Goal: Check status: Check status

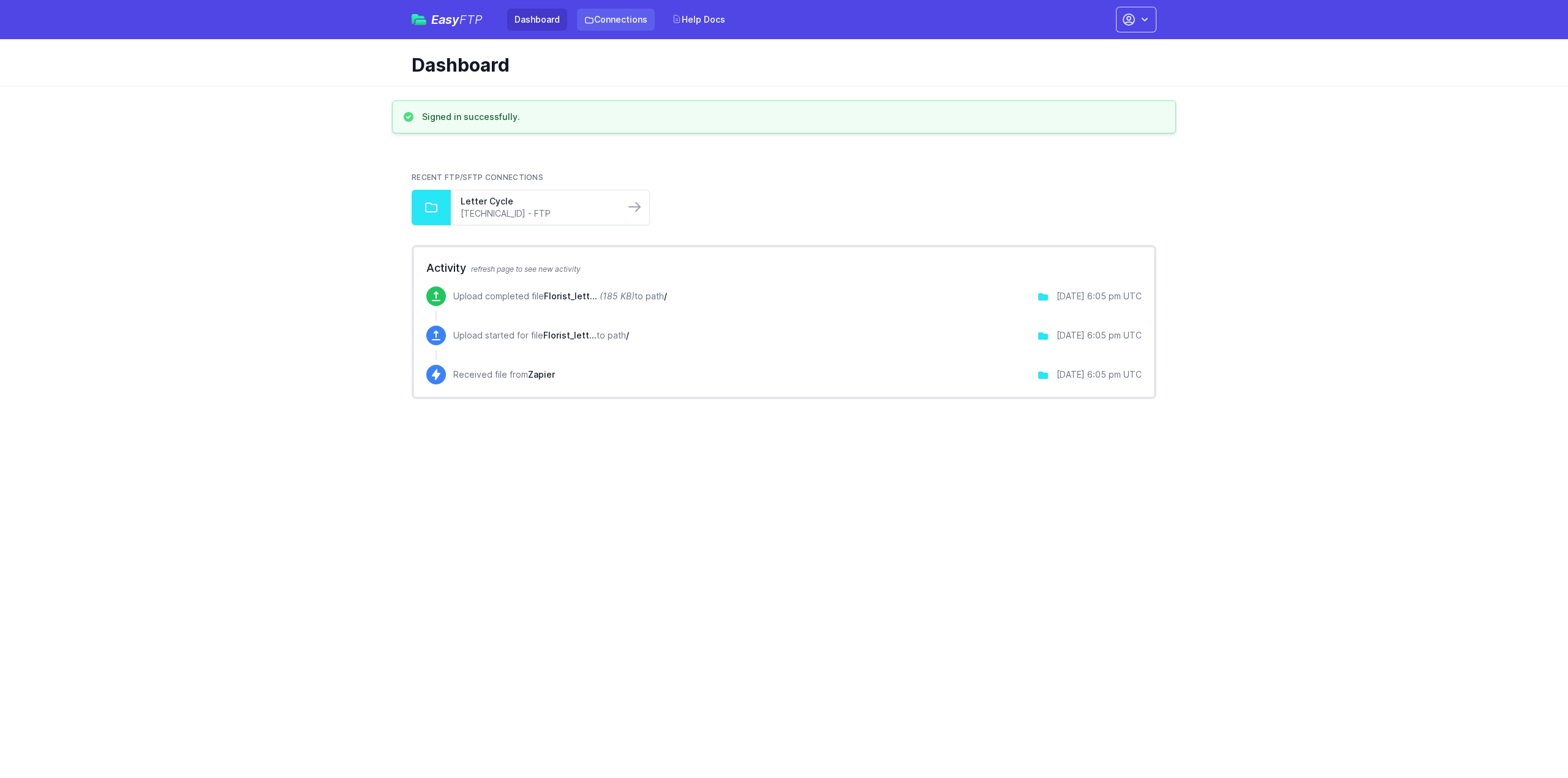
click at [625, 23] on link "Connections" at bounding box center [616, 19] width 78 height 22
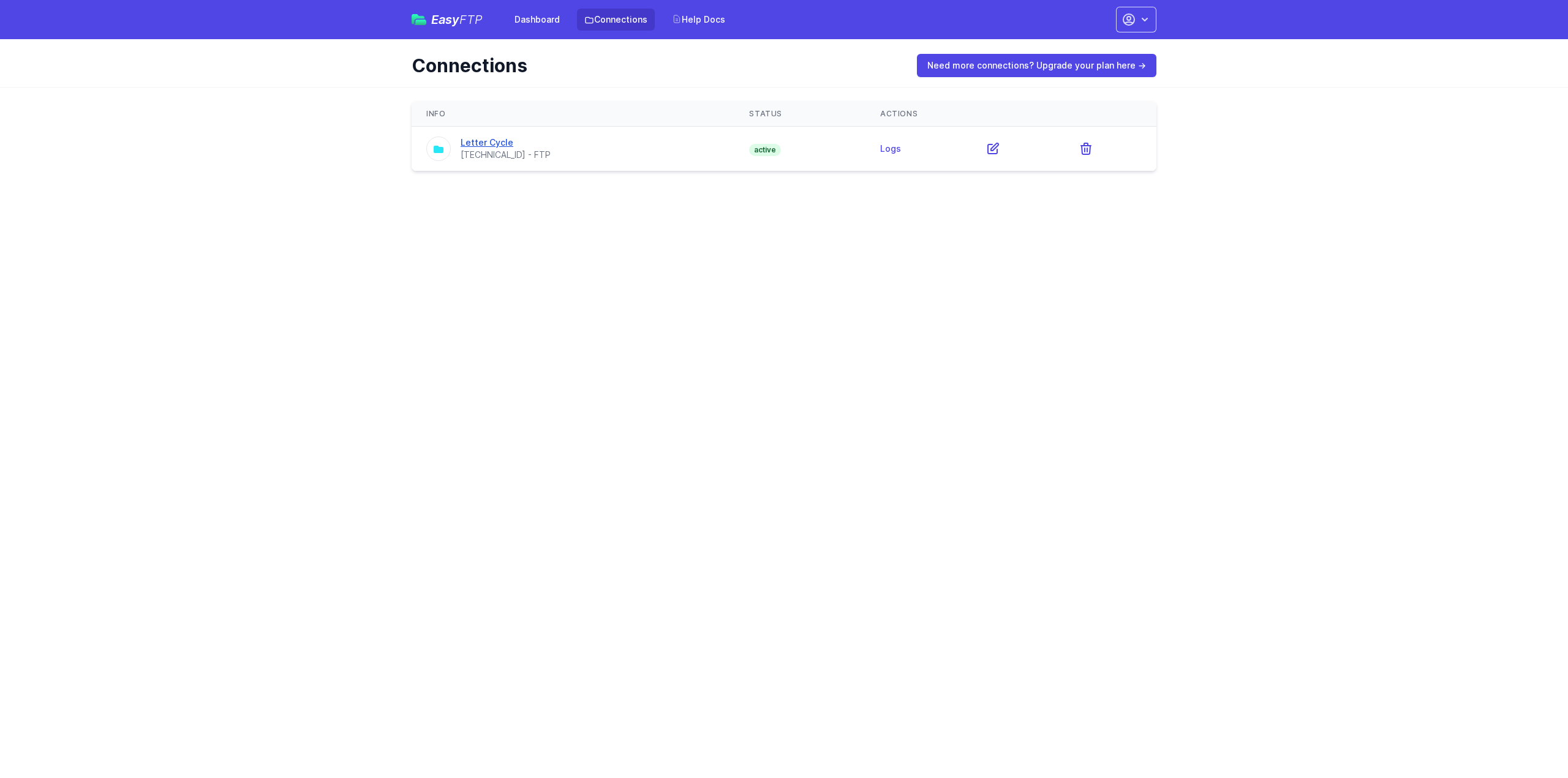
click at [487, 141] on link "Letter Cycle" at bounding box center [487, 143] width 53 height 11
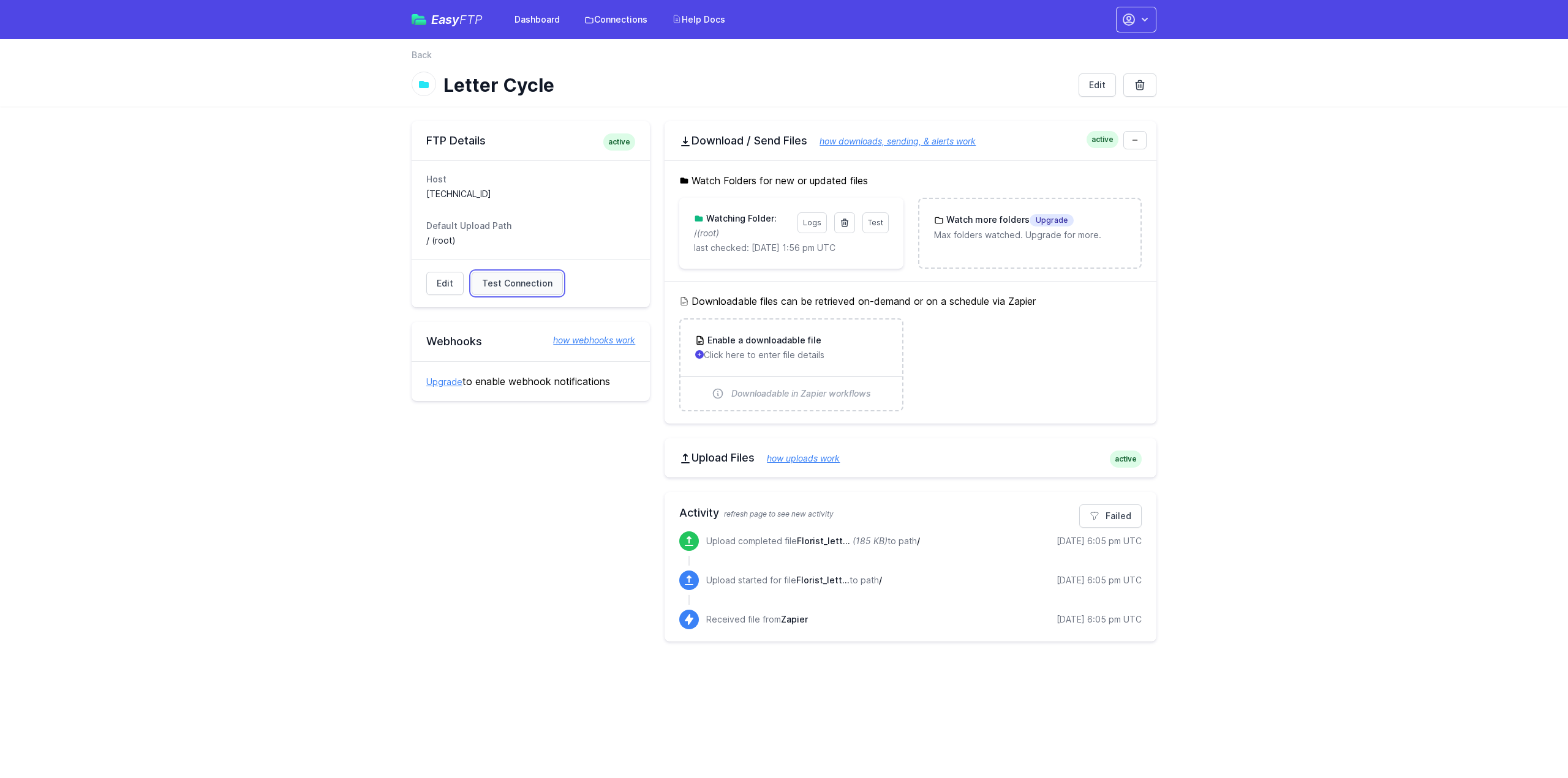
click at [523, 289] on link "Test Connection" at bounding box center [517, 283] width 91 height 23
